Goal: Information Seeking & Learning: Learn about a topic

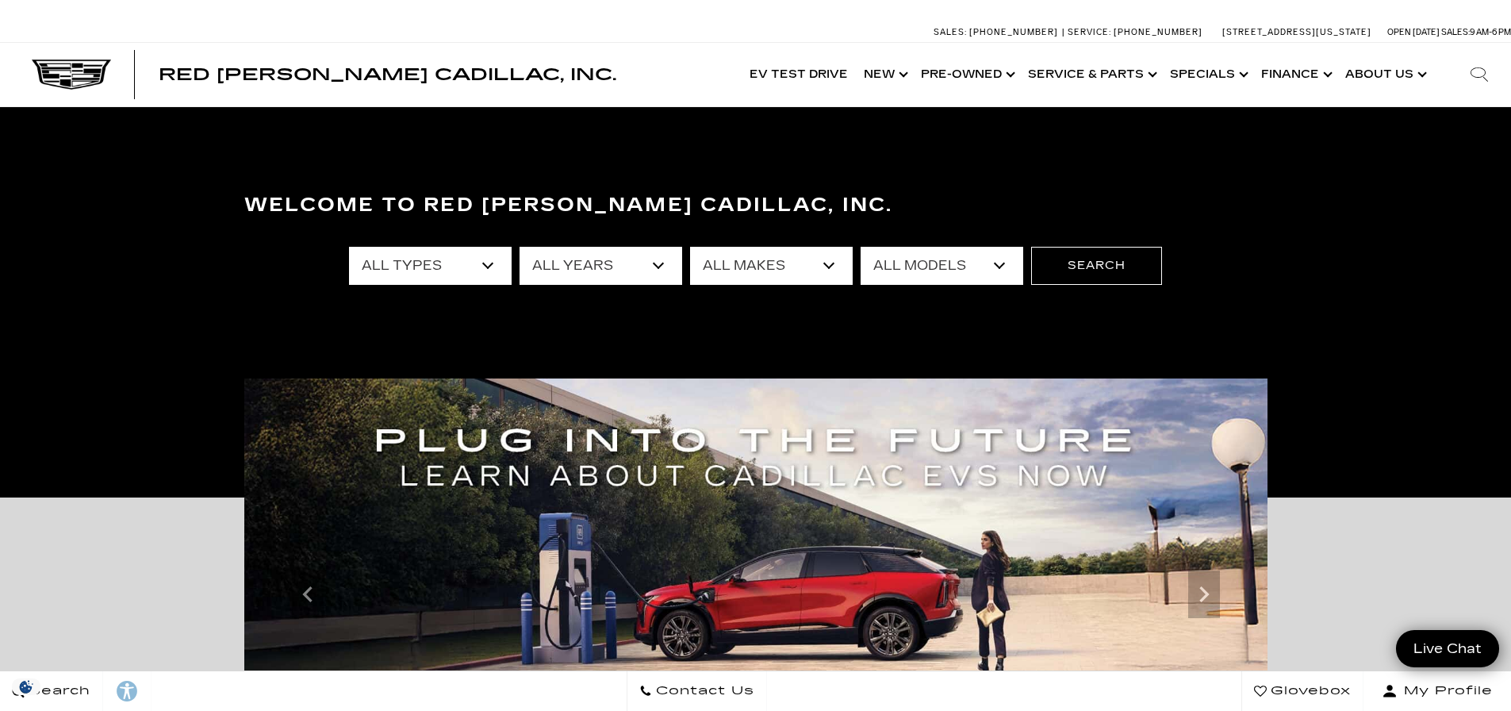
click at [838, 558] on img at bounding box center [755, 594] width 1023 height 432
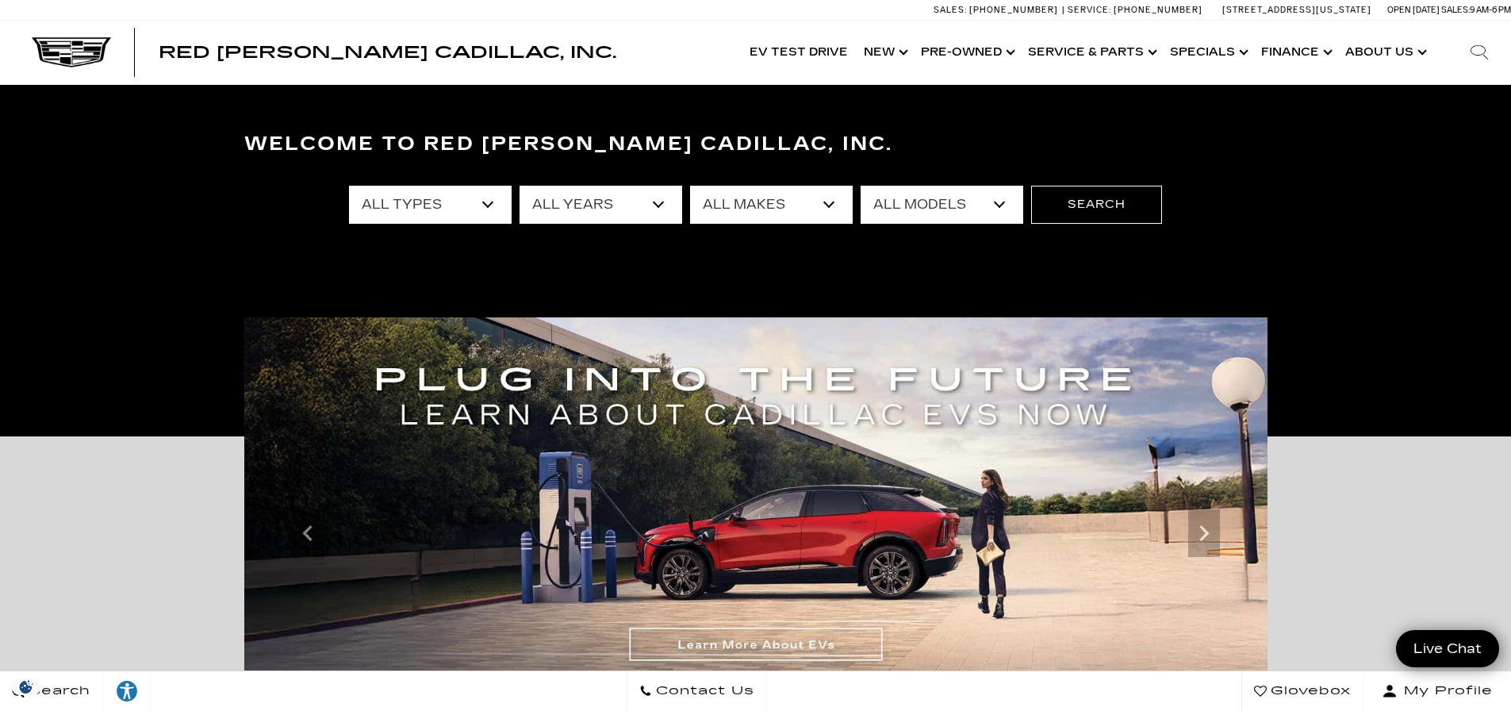
scroll to position [238, 0]
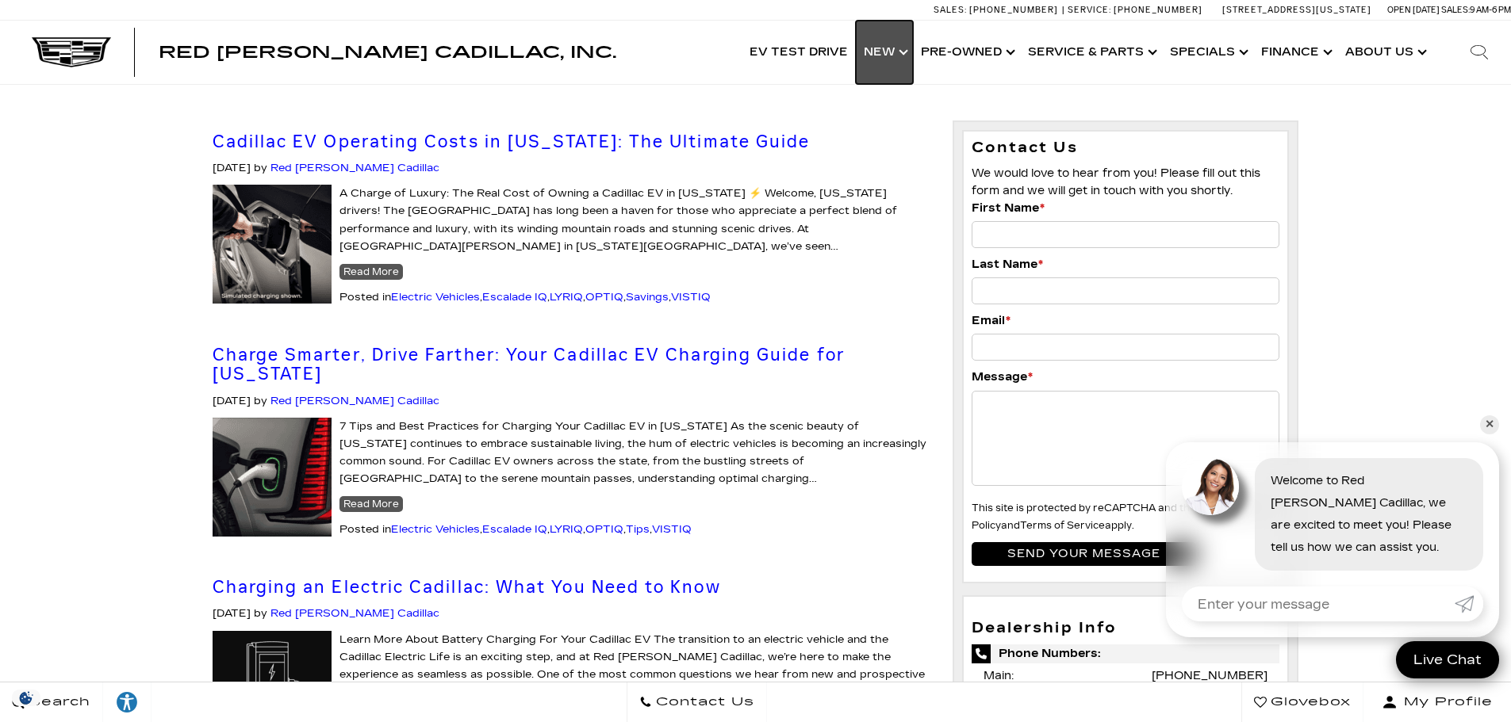
click at [891, 45] on link "Show New" at bounding box center [884, 52] width 57 height 63
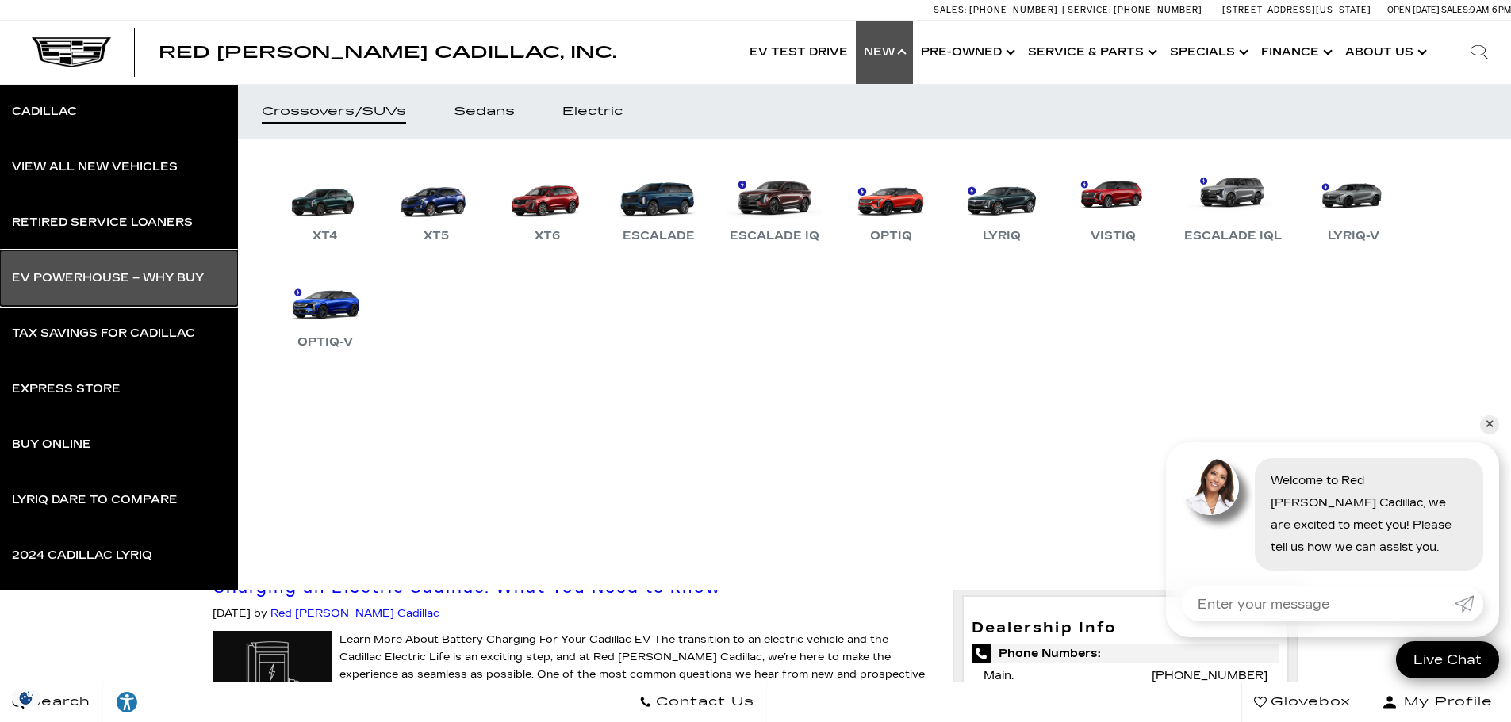
click at [132, 283] on div "EV Powerhouse – Why Buy" at bounding box center [108, 278] width 192 height 11
